Goal: Book appointment/travel/reservation

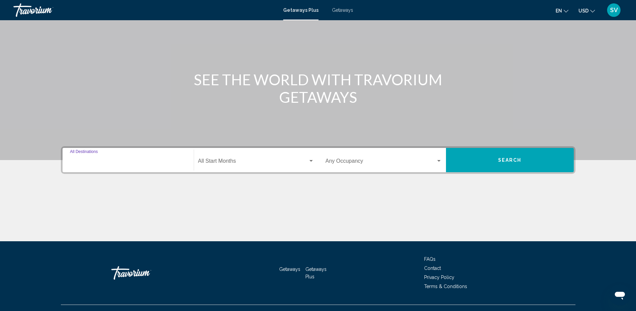
click at [133, 159] on input "Destination All Destinations" at bounding box center [128, 162] width 116 height 6
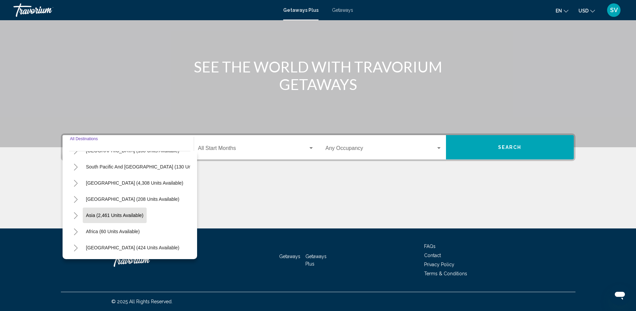
scroll to position [115, 0]
click at [108, 212] on span "Asia (2,461 units available)" at bounding box center [115, 214] width 58 height 5
type input "**********"
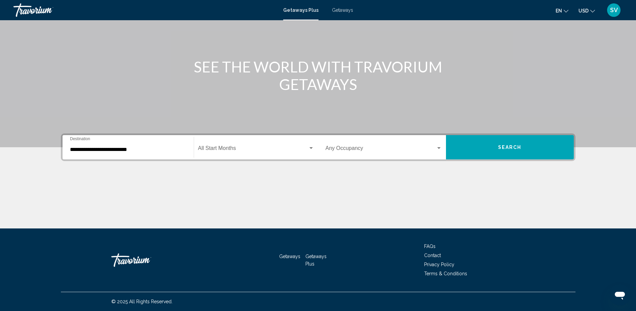
click at [229, 145] on div "Start Month All Start Months" at bounding box center [256, 147] width 116 height 21
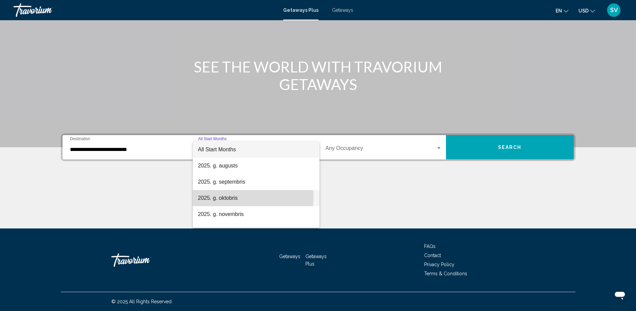
click at [224, 197] on span "2025. g. oktobris" at bounding box center [256, 198] width 116 height 16
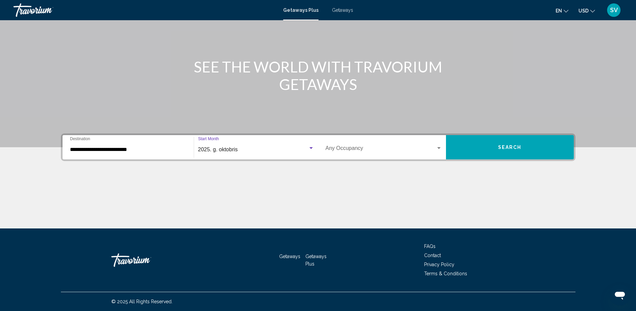
click at [345, 148] on span "Search widget" at bounding box center [381, 149] width 110 height 6
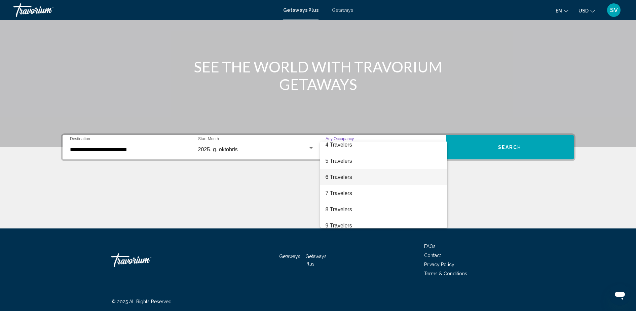
scroll to position [33, 0]
click at [341, 164] on span "4 Travelers" at bounding box center [384, 165] width 116 height 16
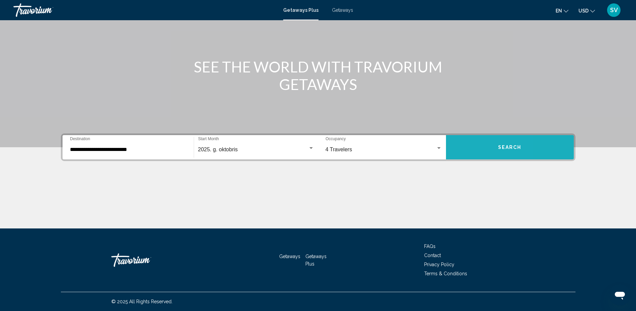
click at [469, 152] on button "Search" at bounding box center [510, 147] width 128 height 24
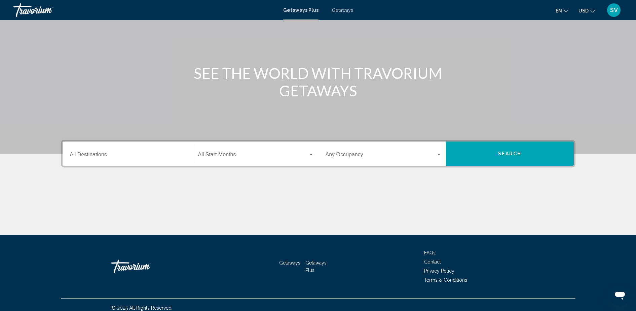
scroll to position [55, 0]
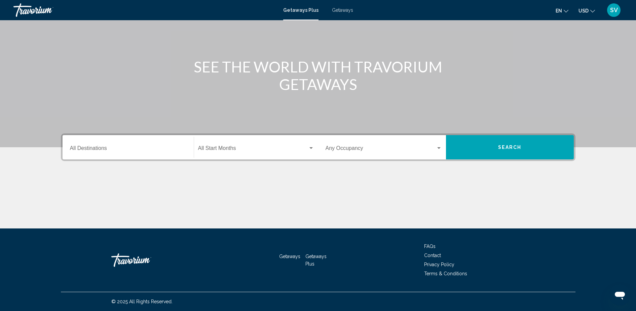
click at [100, 143] on div "Destination All Destinations" at bounding box center [128, 147] width 116 height 21
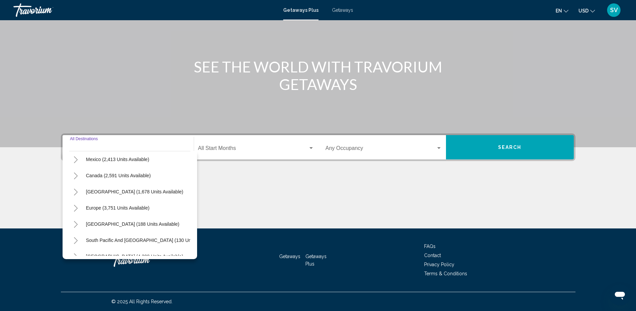
scroll to position [84, 0]
click at [110, 239] on span "Asia (2,461 units available)" at bounding box center [115, 239] width 58 height 5
type input "**********"
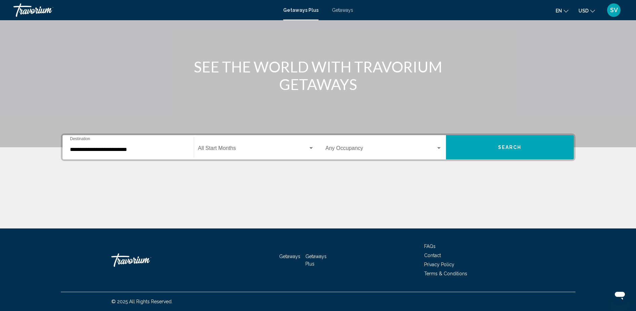
click at [235, 146] on div "Start Month All Start Months" at bounding box center [256, 147] width 116 height 21
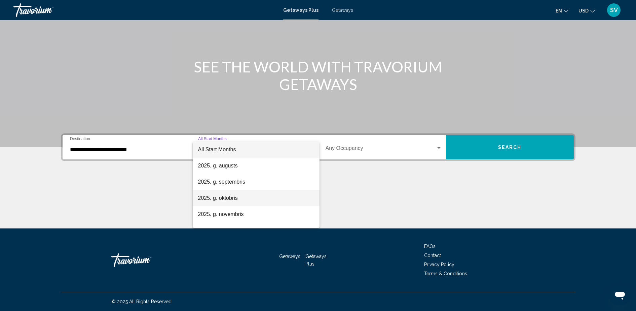
click at [218, 198] on span "2025. g. oktobris" at bounding box center [256, 198] width 116 height 16
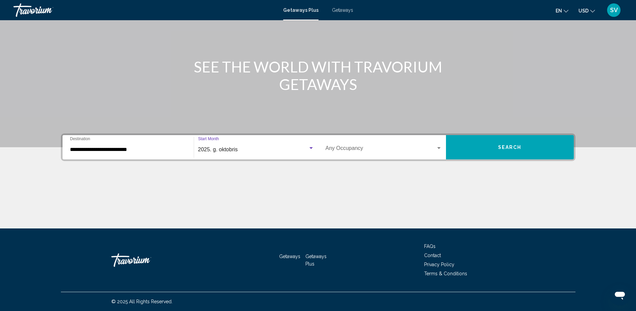
click at [359, 142] on div "Occupancy Any Occupancy" at bounding box center [384, 147] width 116 height 21
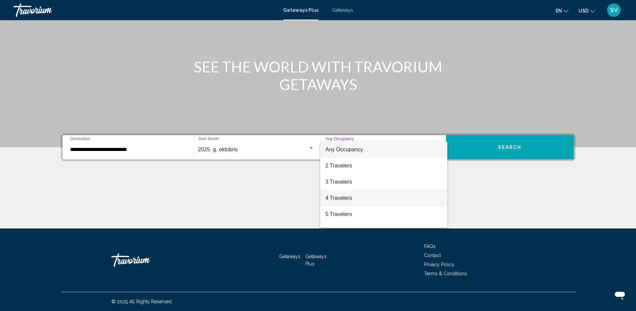
click at [342, 193] on span "4 Travelers" at bounding box center [384, 198] width 116 height 16
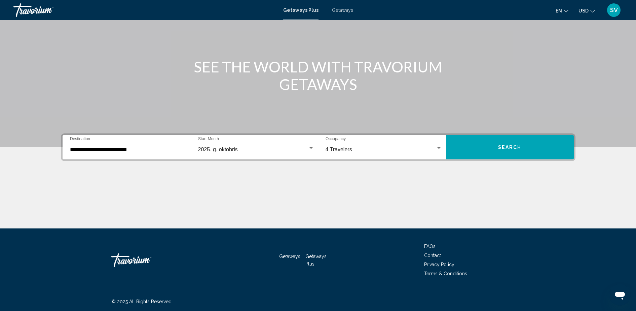
click at [481, 128] on div "Main content" at bounding box center [318, 46] width 636 height 202
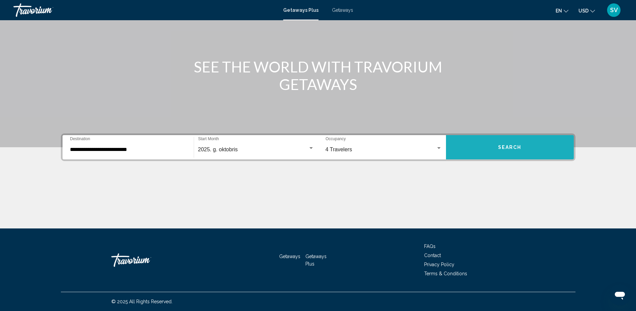
click at [485, 138] on button "Search" at bounding box center [510, 147] width 128 height 24
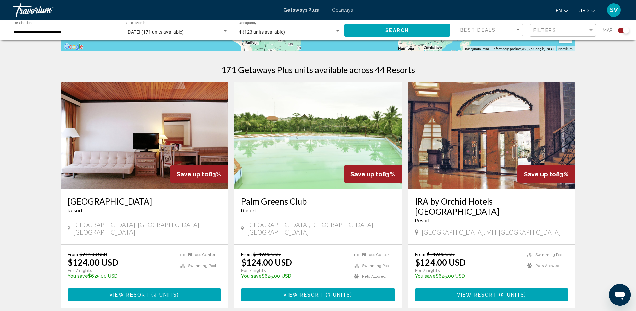
scroll to position [210, 0]
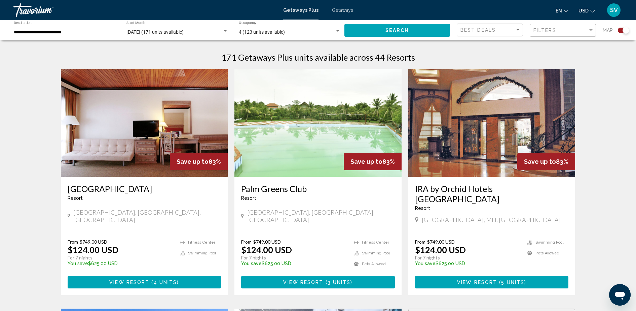
click at [471, 121] on img "Main content" at bounding box center [492, 123] width 167 height 108
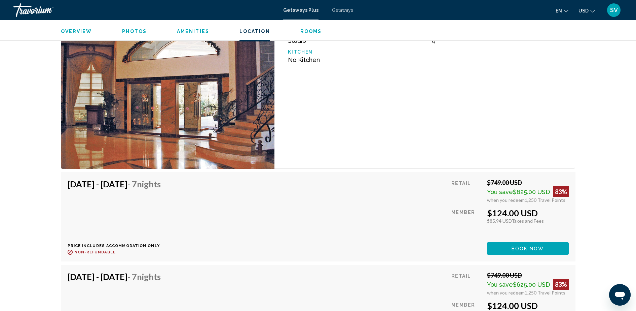
scroll to position [1304, 0]
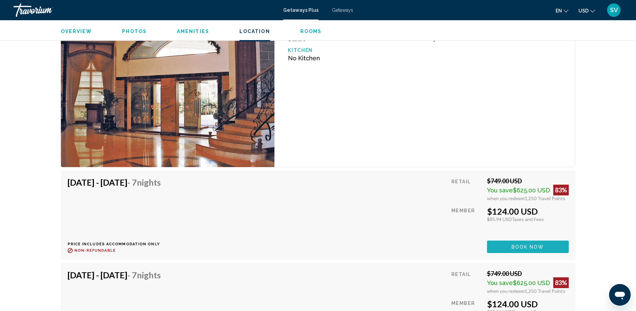
click at [518, 247] on span "Book now" at bounding box center [528, 246] width 33 height 5
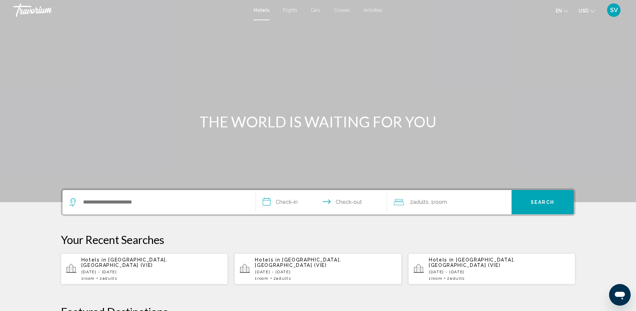
click at [617, 10] on span "SV" at bounding box center [615, 10] width 8 height 7
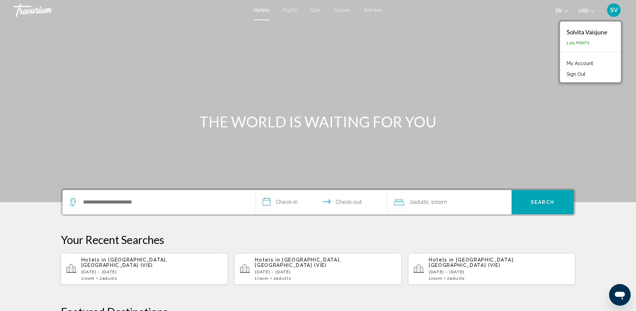
click at [585, 62] on link "My Account" at bounding box center [580, 63] width 33 height 9
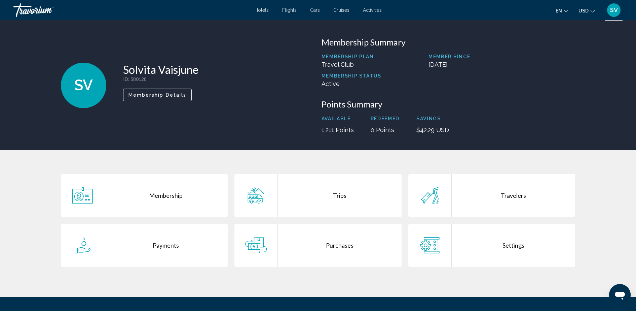
click at [341, 192] on div "Trips" at bounding box center [340, 195] width 124 height 43
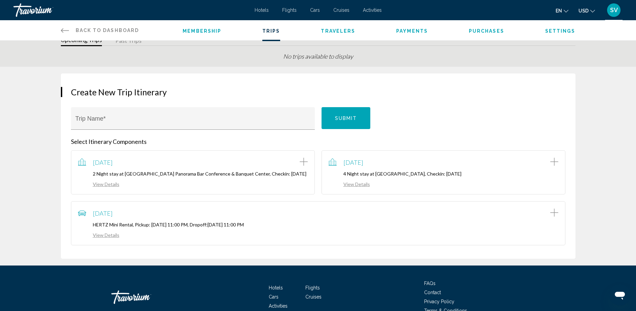
scroll to position [42, 0]
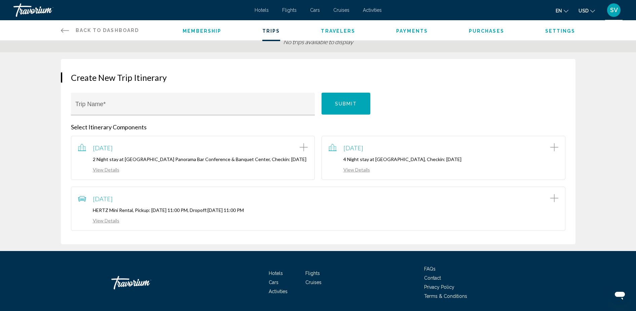
click at [287, 11] on span "Flights" at bounding box center [289, 9] width 14 height 5
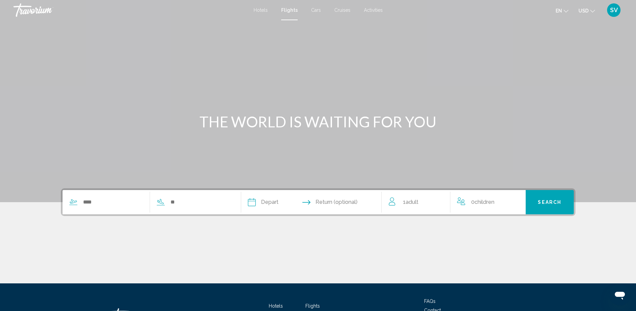
click at [315, 8] on span "Cars" at bounding box center [316, 9] width 10 height 5
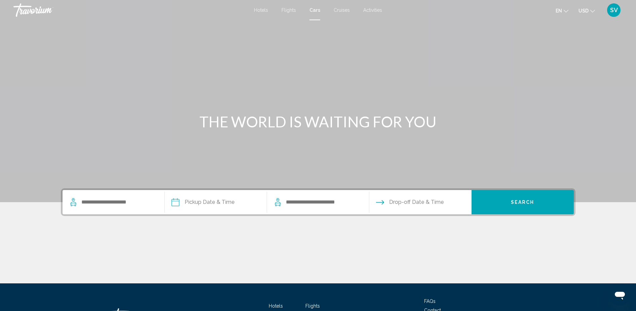
click at [343, 10] on span "Cruises" at bounding box center [342, 9] width 16 height 5
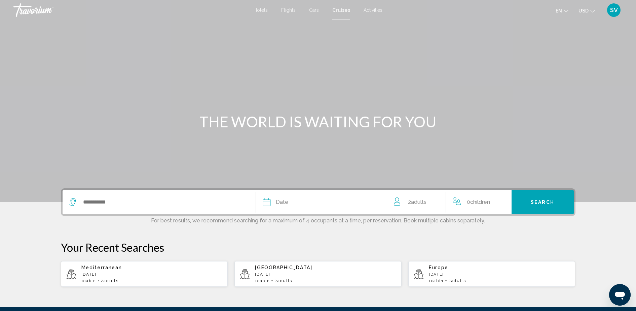
click at [366, 10] on span "Activities" at bounding box center [373, 9] width 19 height 5
